Goal: Information Seeking & Learning: Learn about a topic

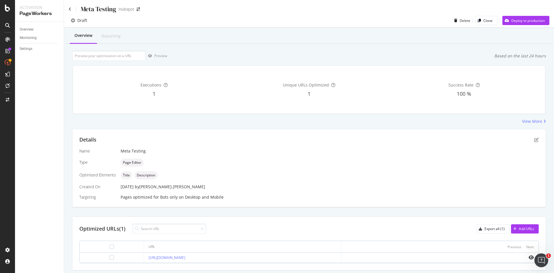
scroll to position [18, 0]
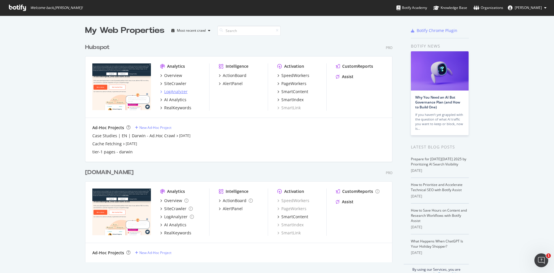
click at [176, 93] on div "LogAnalyzer" at bounding box center [175, 92] width 23 height 6
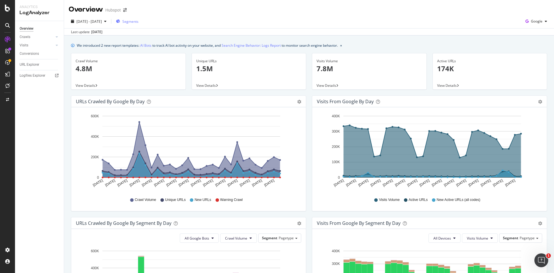
click at [138, 19] on span "Segments" at bounding box center [130, 21] width 16 height 5
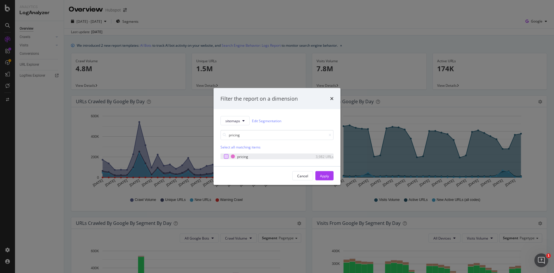
type input "pricing"
click at [226, 157] on div "modal" at bounding box center [226, 156] width 5 height 5
click at [329, 177] on button "Apply" at bounding box center [324, 175] width 18 height 9
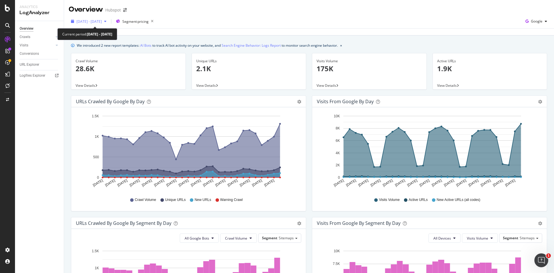
click at [109, 21] on div "button" at bounding box center [105, 21] width 7 height 3
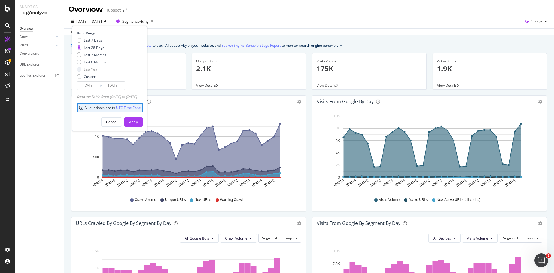
click at [109, 21] on div "button" at bounding box center [105, 21] width 7 height 3
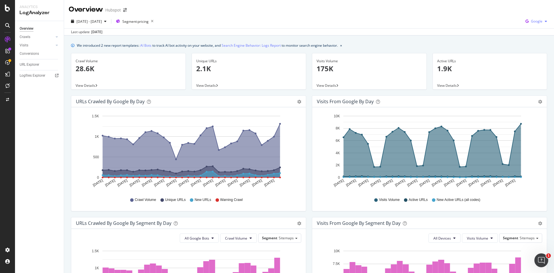
click at [534, 24] on div "Google" at bounding box center [536, 21] width 26 height 9
click at [527, 53] on span "OpenAI" at bounding box center [533, 54] width 21 height 5
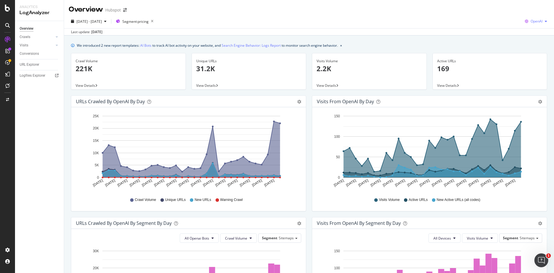
click at [533, 22] on span "OpenAI" at bounding box center [536, 21] width 12 height 5
click at [526, 33] on span "Google" at bounding box center [533, 32] width 21 height 5
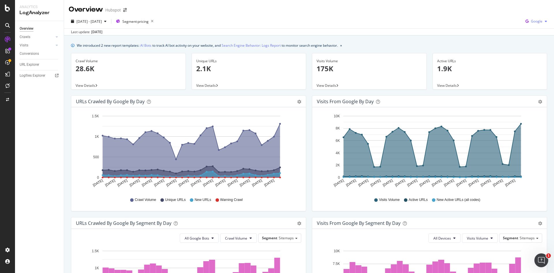
click at [523, 20] on icon "button" at bounding box center [527, 21] width 8 height 8
click at [524, 52] on span "OpenAI" at bounding box center [533, 54] width 21 height 5
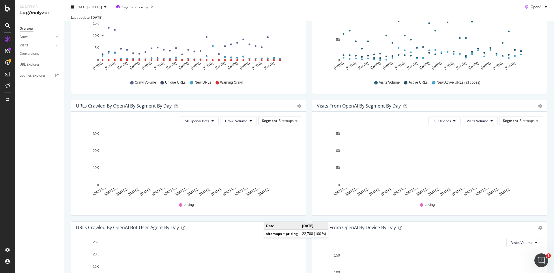
scroll to position [208, 0]
